Goal: Information Seeking & Learning: Learn about a topic

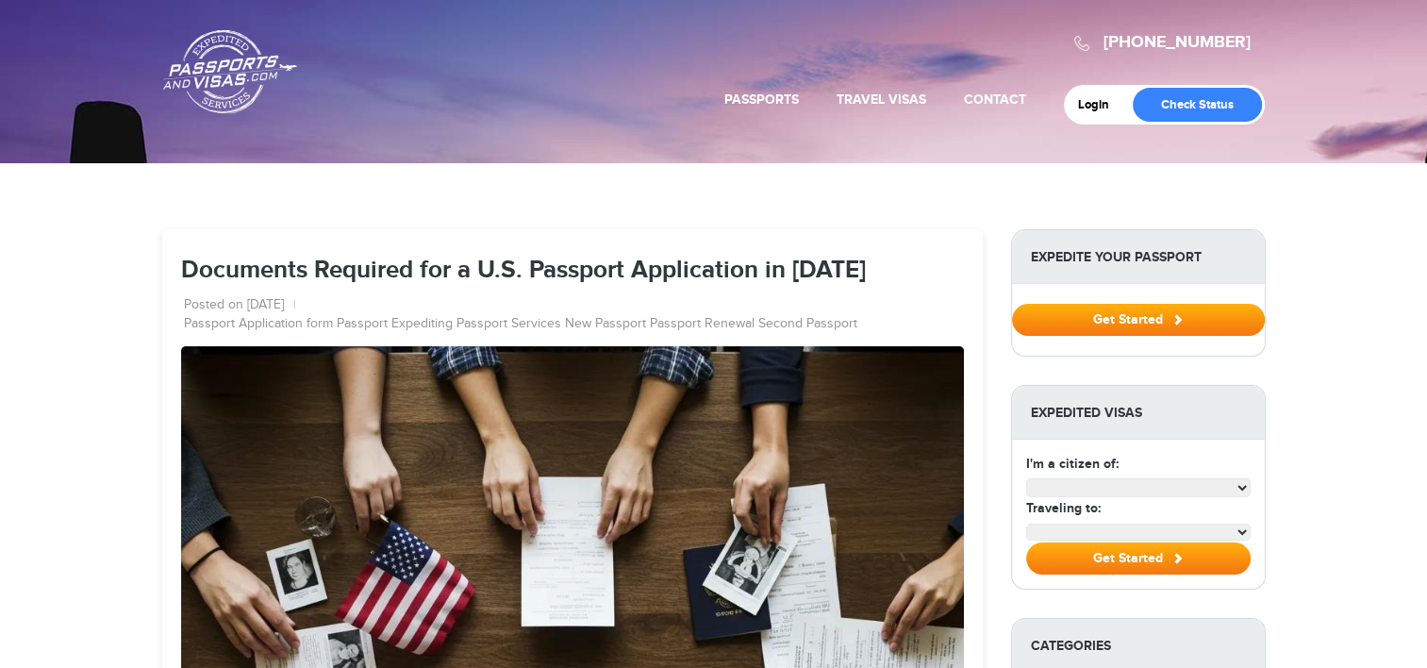
select select "**********"
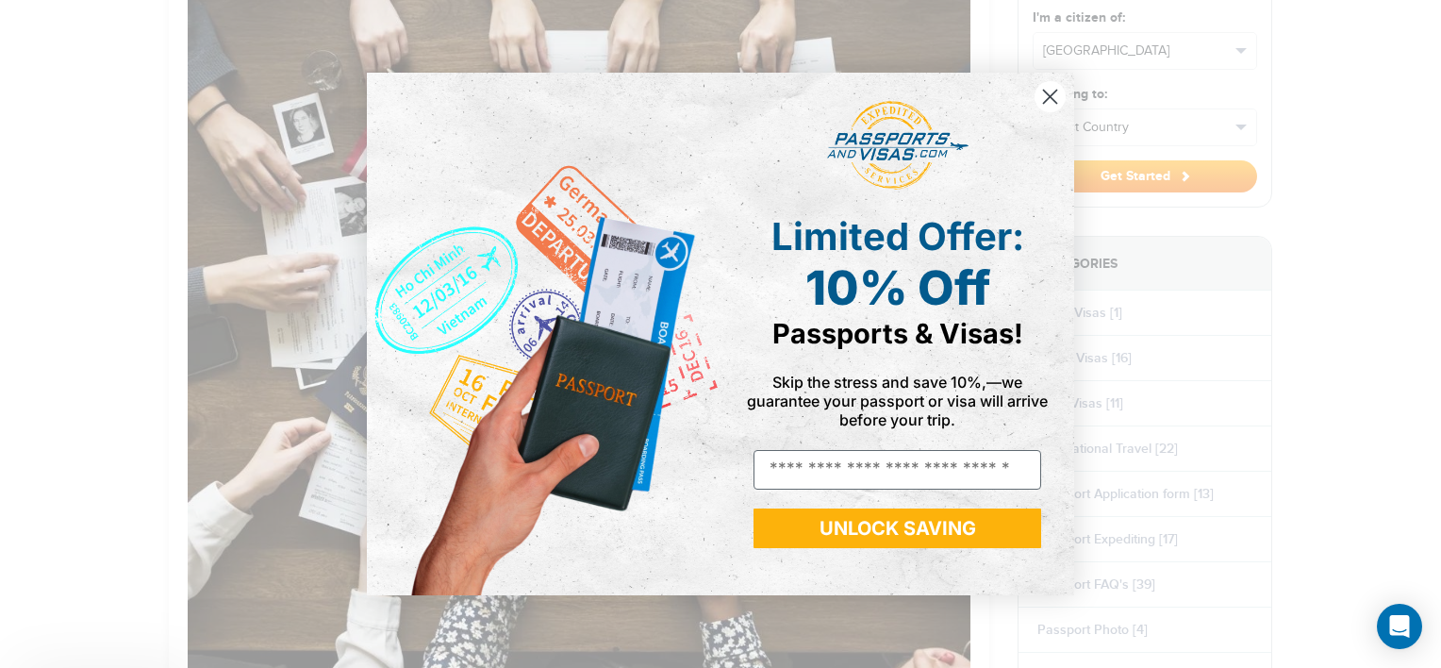
scroll to position [453, 0]
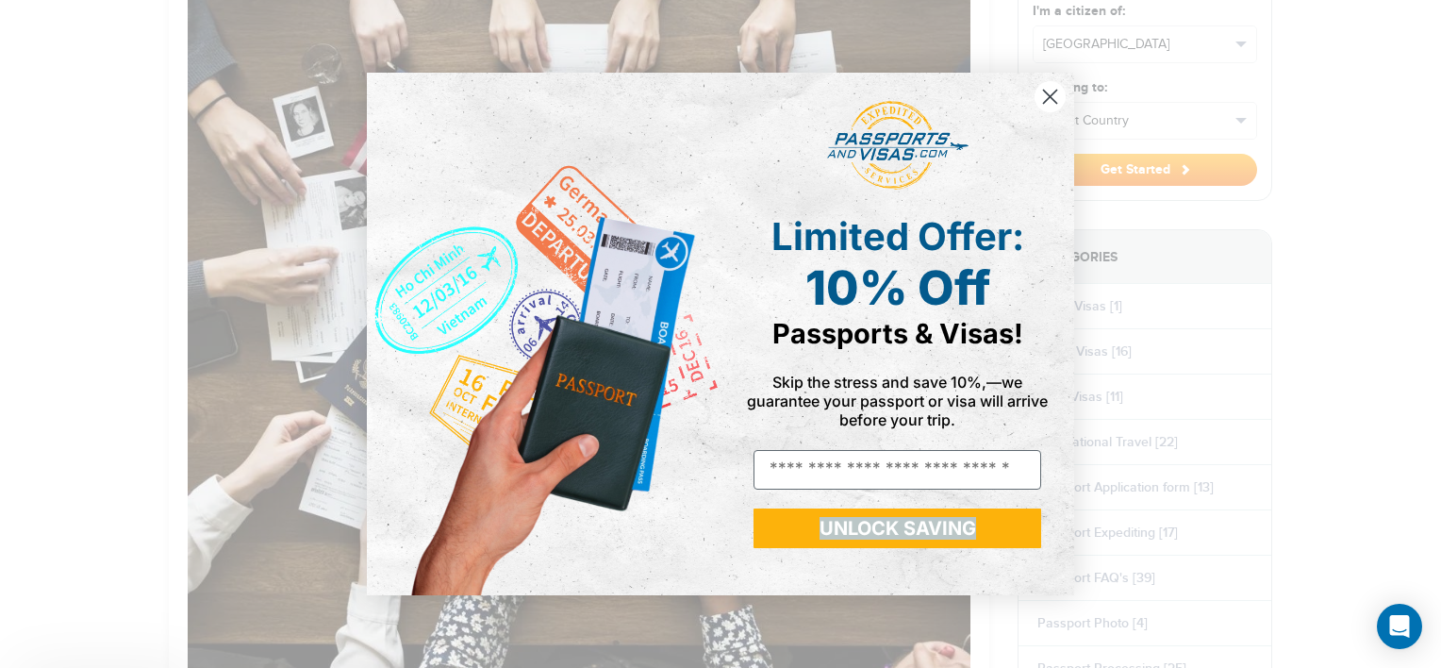
click at [1426, 657] on div "Close dialog Limited Offer: 10% Off Passports & Visas! Skip the stress and save…" at bounding box center [720, 334] width 1441 height 668
click at [1426, 655] on div "Close dialog Limited Offer: 10% Off Passports & Visas! Skip the stress and save…" at bounding box center [720, 334] width 1441 height 668
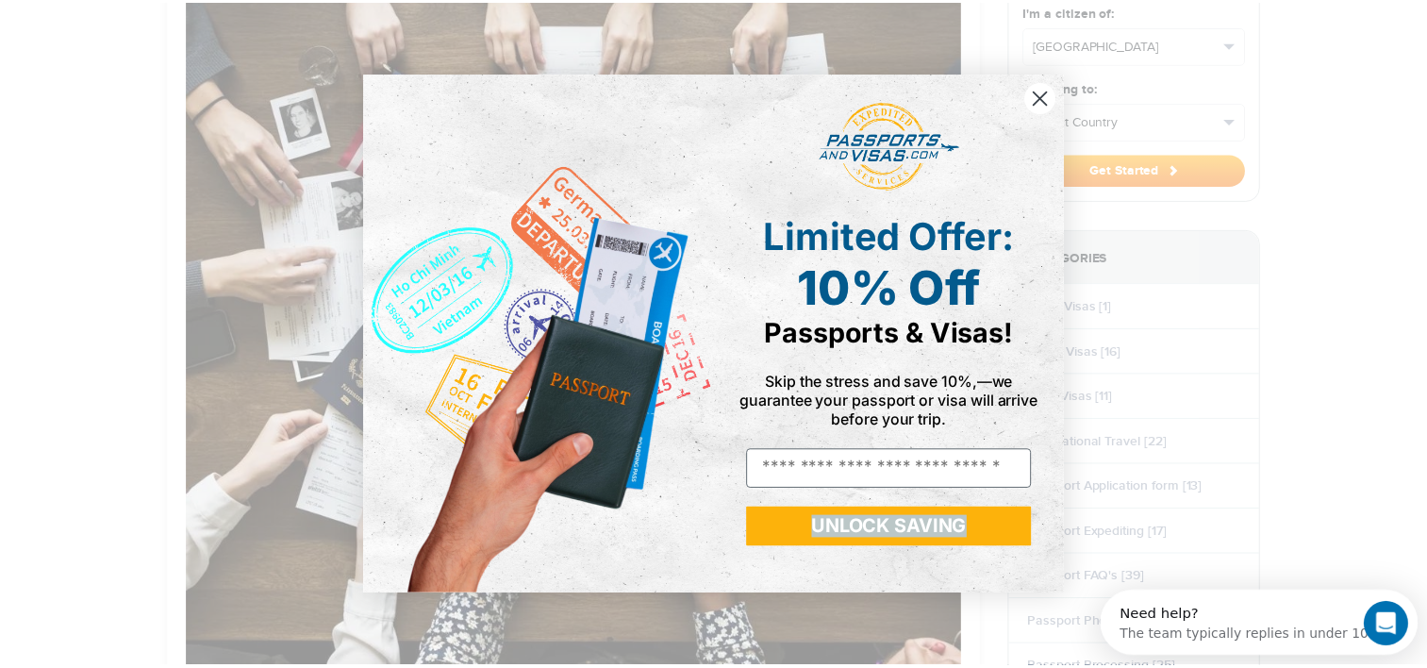
scroll to position [0, 0]
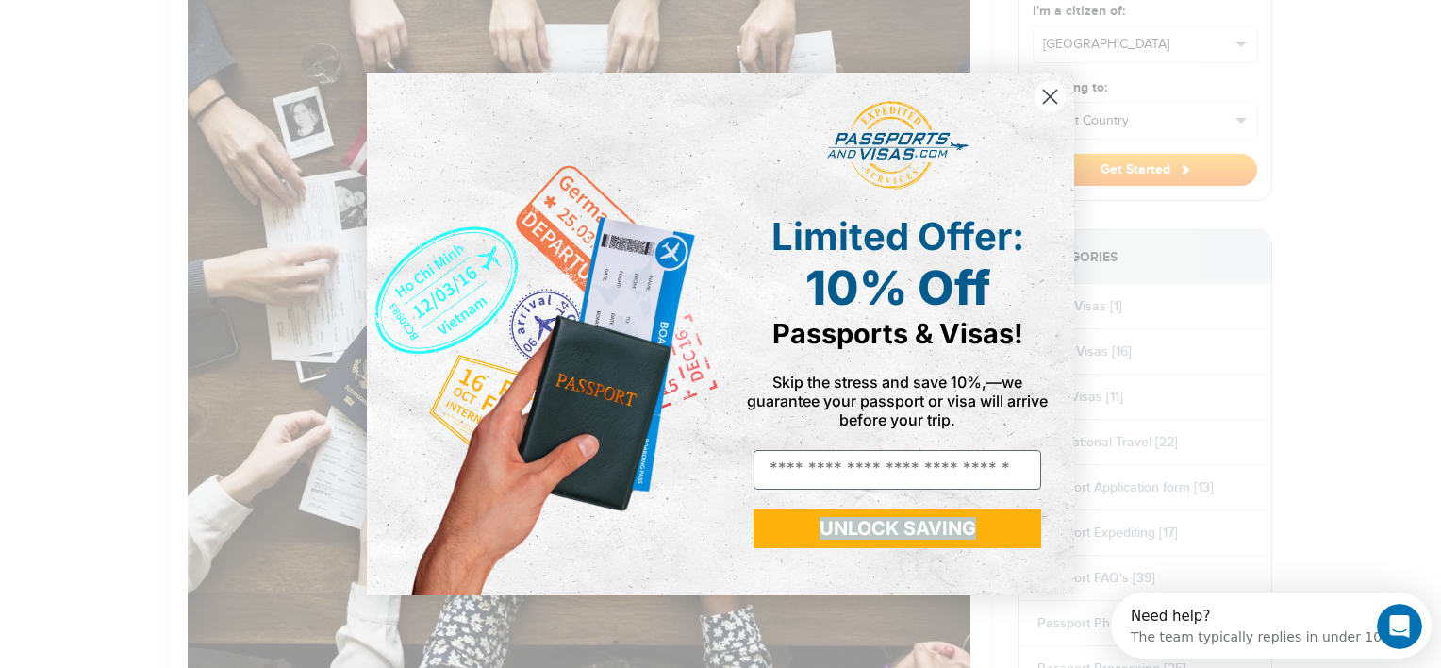
click at [1054, 94] on circle "Close dialog" at bounding box center [1049, 96] width 31 height 31
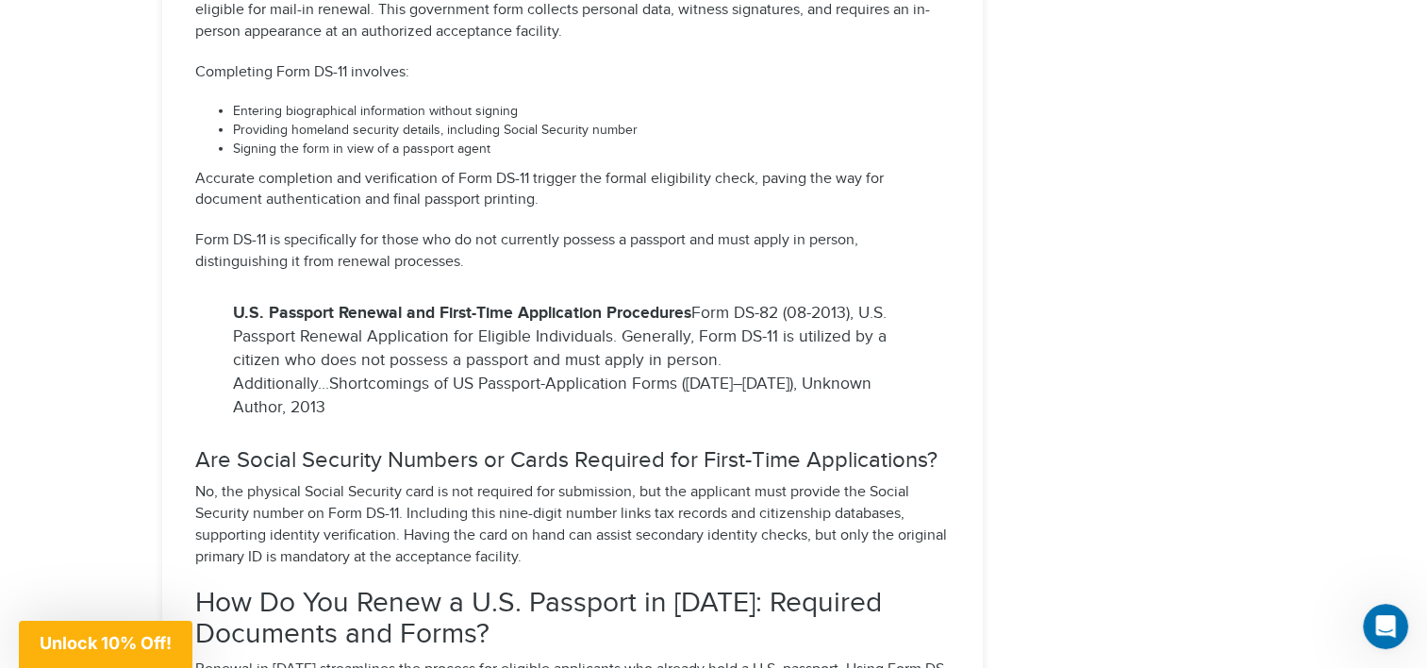
scroll to position [5224, 0]
